Goal: Check status: Check status

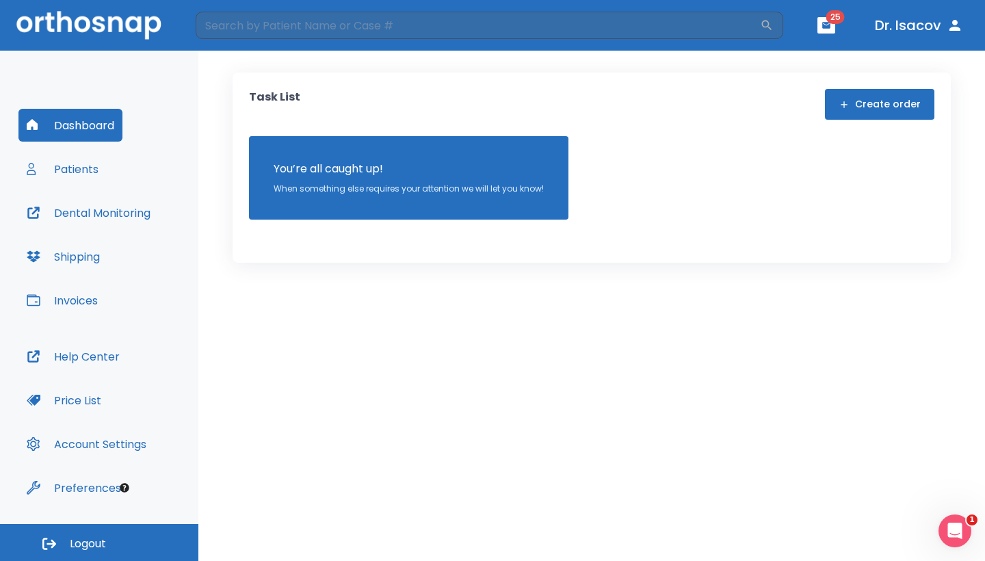
click at [69, 259] on button "Shipping" at bounding box center [63, 256] width 90 height 33
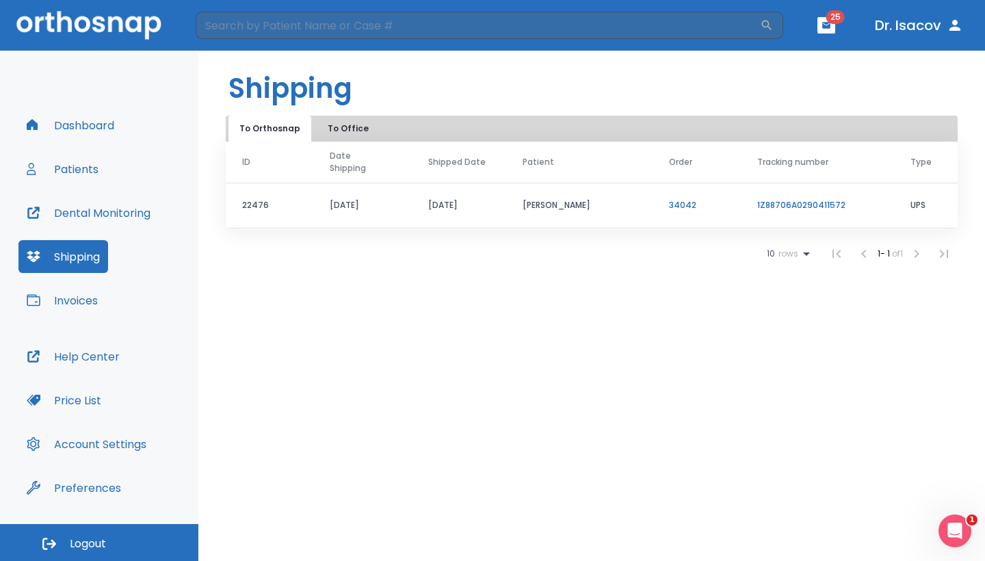
click at [811, 207] on link "1Z88706A0290411572" at bounding box center [801, 205] width 88 height 12
drag, startPoint x: 744, startPoint y: 207, endPoint x: 847, endPoint y: 204, distance: 102.7
click at [847, 204] on td "1Z88706A0290411572" at bounding box center [817, 206] width 153 height 46
copy link "1Z88706A0290411572"
click at [685, 201] on link "34042" at bounding box center [682, 205] width 27 height 12
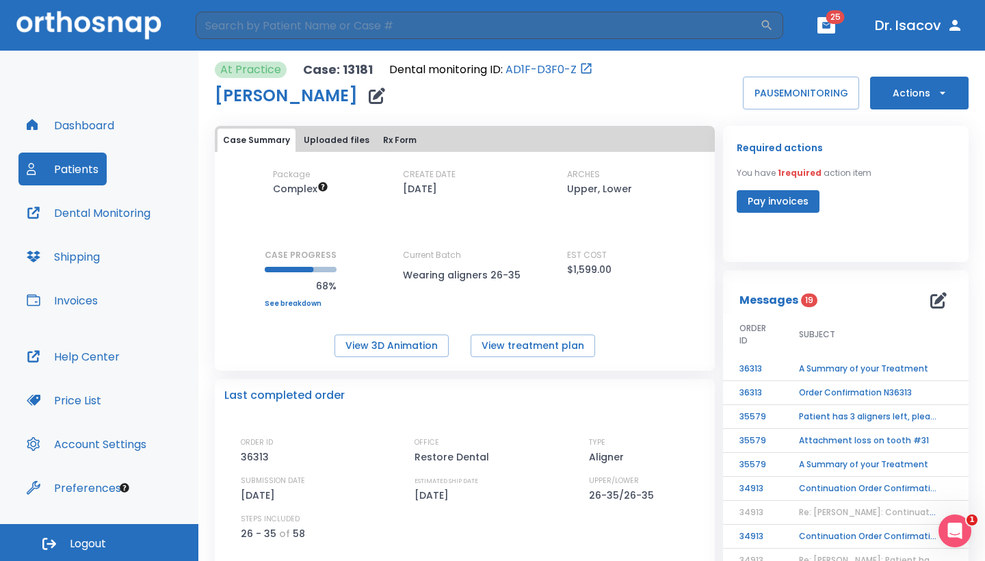
click at [332, 142] on button "Uploaded files" at bounding box center [336, 140] width 77 height 23
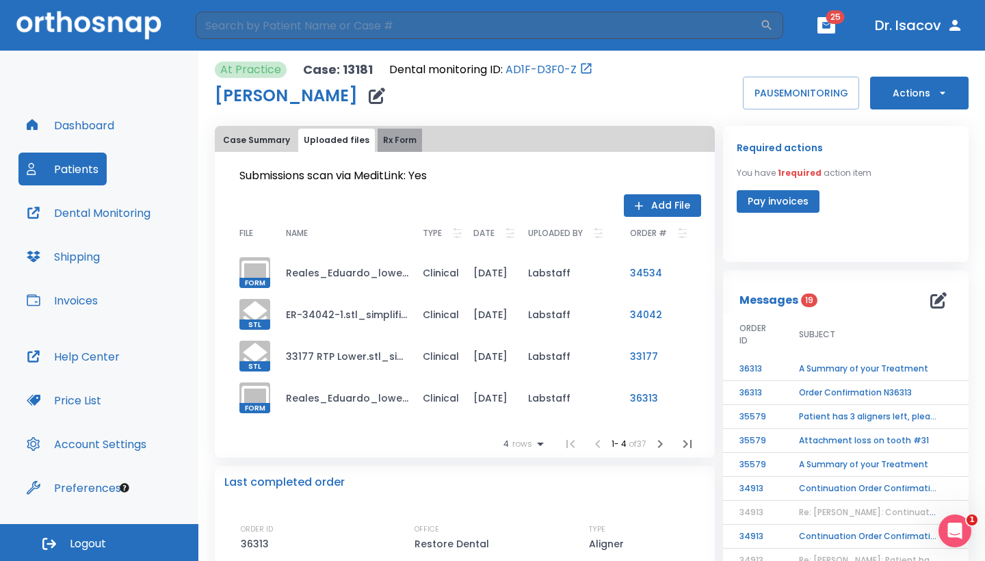
click at [394, 135] on button "Rx Form" at bounding box center [400, 140] width 44 height 23
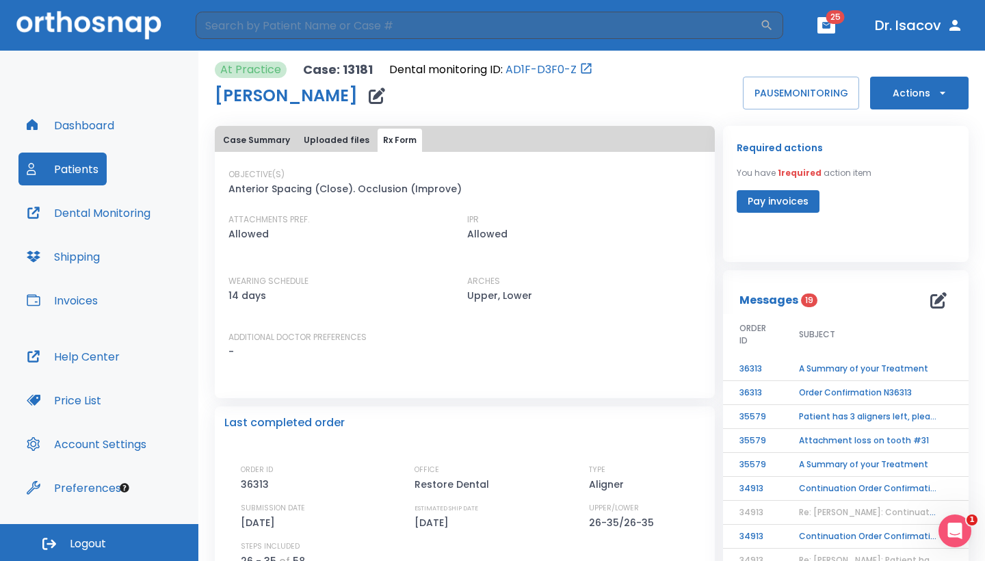
click at [248, 138] on button "Case Summary" at bounding box center [257, 140] width 78 height 23
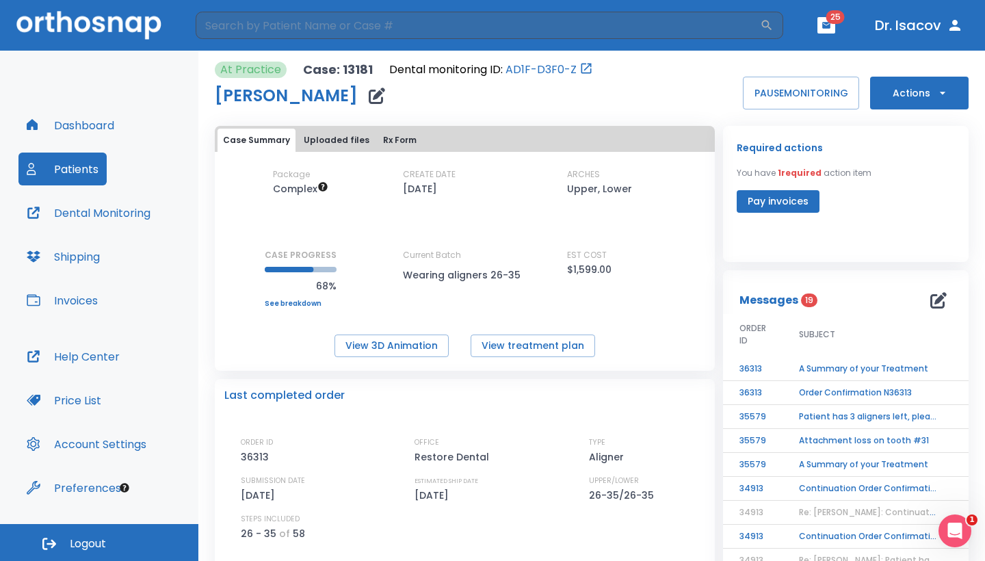
click at [87, 127] on button "Dashboard" at bounding box center [70, 125] width 104 height 33
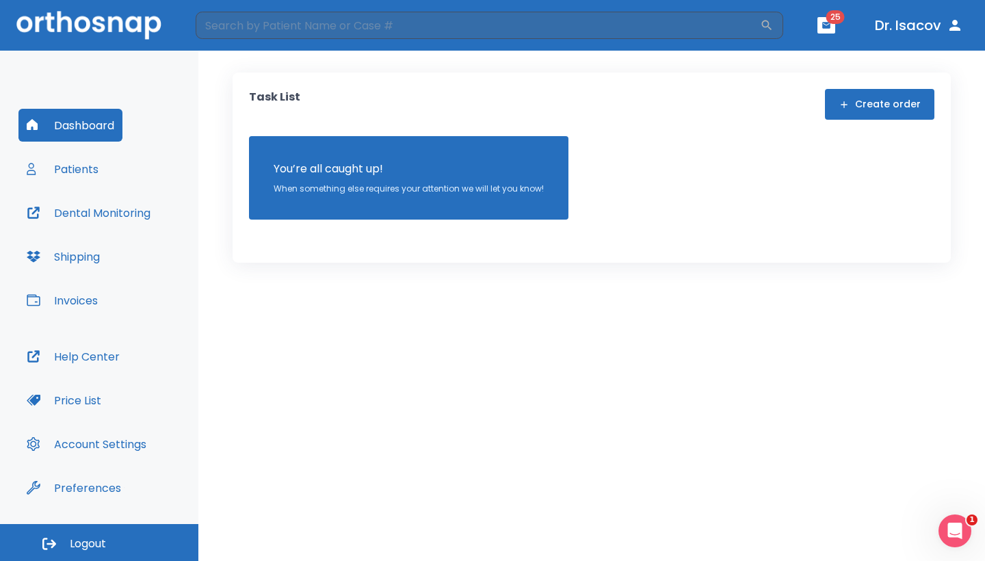
click at [79, 172] on button "Patients" at bounding box center [62, 169] width 88 height 33
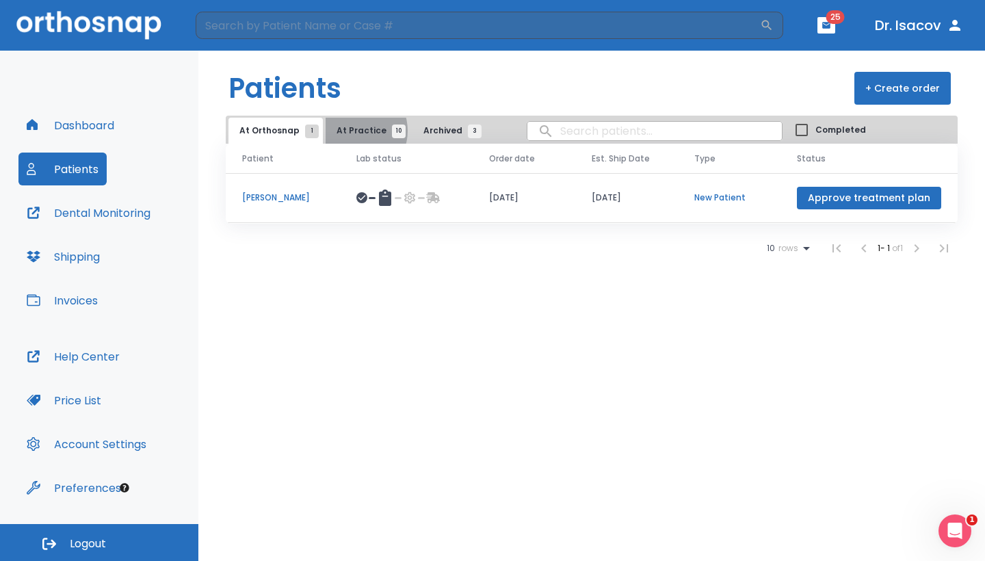
click at [351, 131] on span "At Practice 10" at bounding box center [368, 131] width 62 height 12
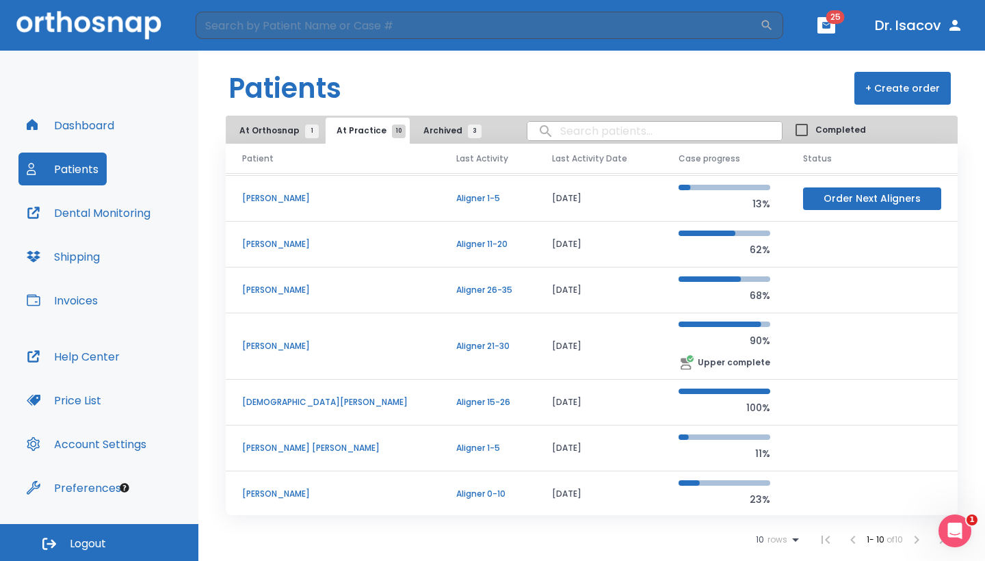
scroll to position [133, 0]
click at [286, 295] on p "[PERSON_NAME]" at bounding box center [332, 291] width 181 height 12
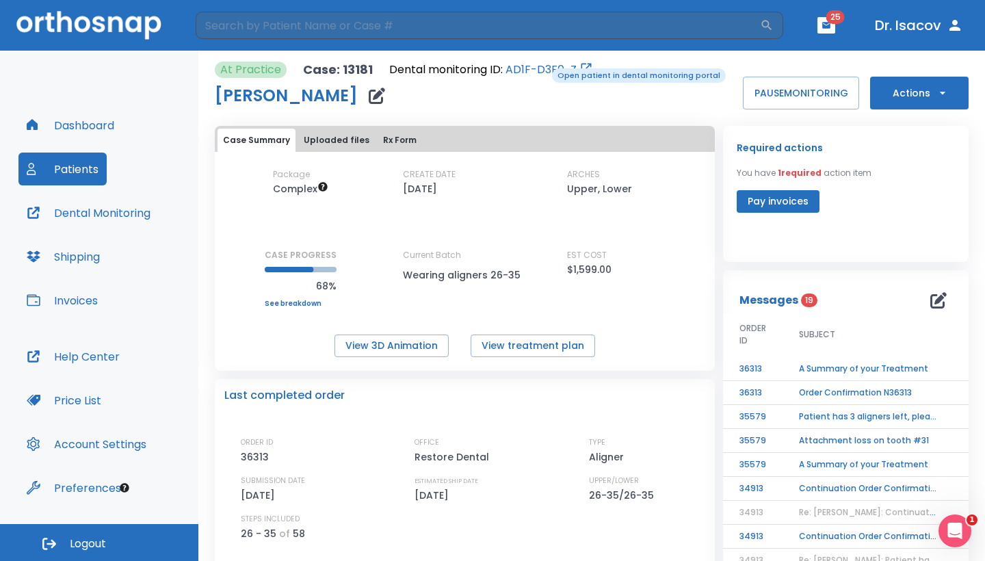
click at [542, 67] on link "AD1F-D3F0-Z" at bounding box center [541, 70] width 71 height 16
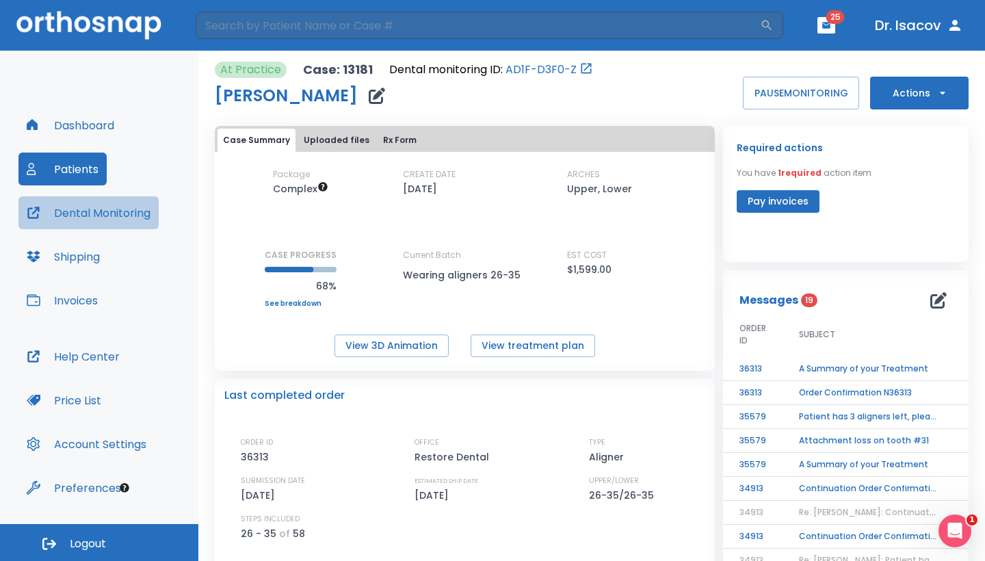
click at [118, 207] on button "Dental Monitoring" at bounding box center [88, 212] width 140 height 33
